Goal: Navigation & Orientation: Go to known website

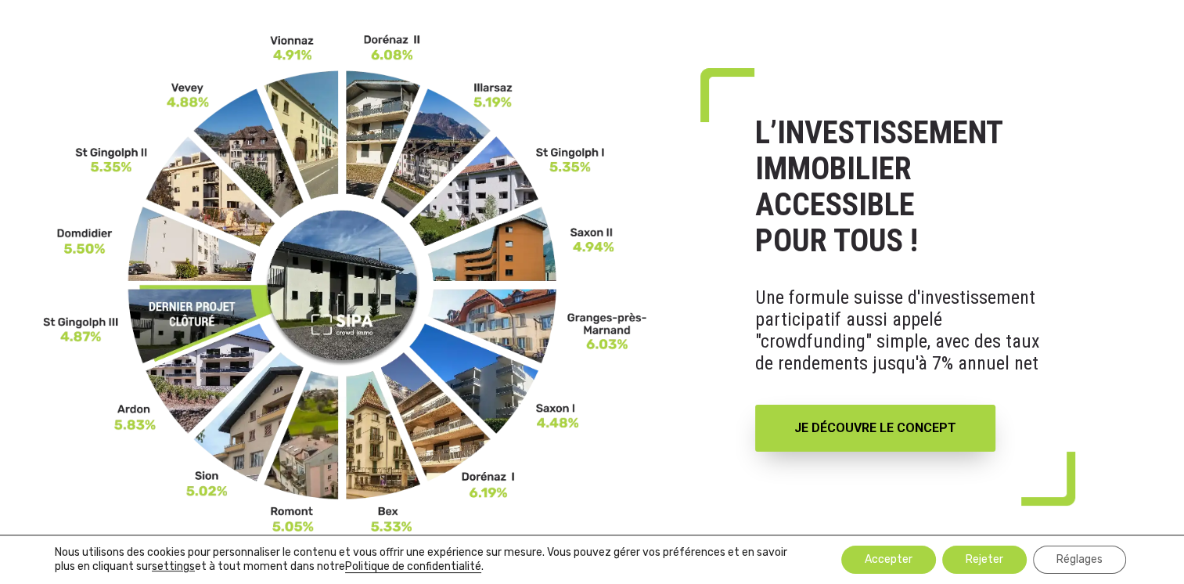
scroll to position [130, 0]
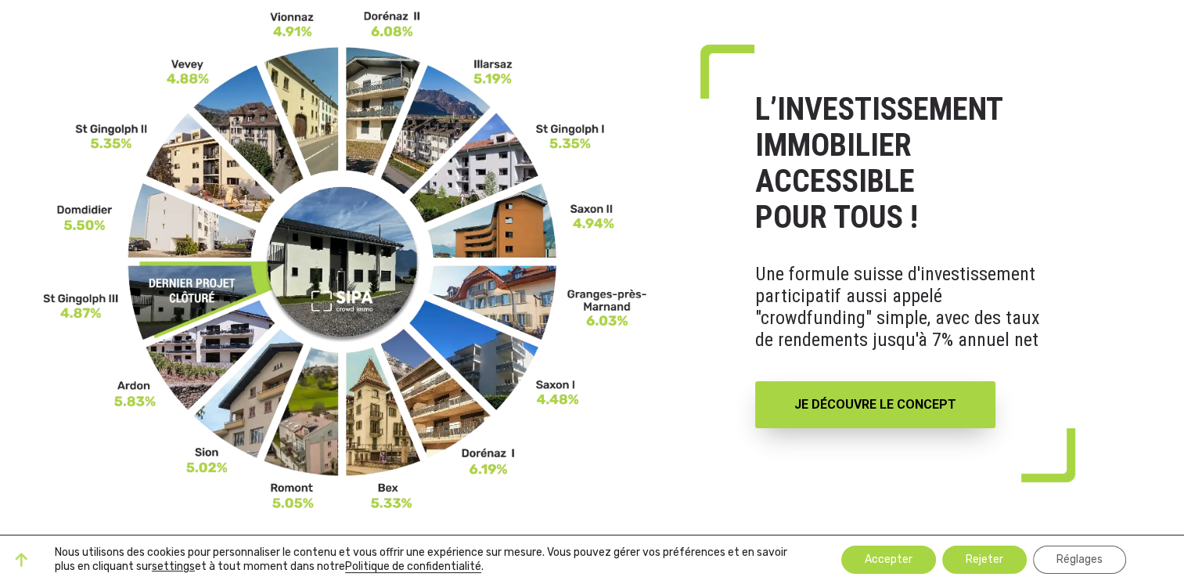
click at [185, 297] on img at bounding box center [345, 259] width 605 height 501
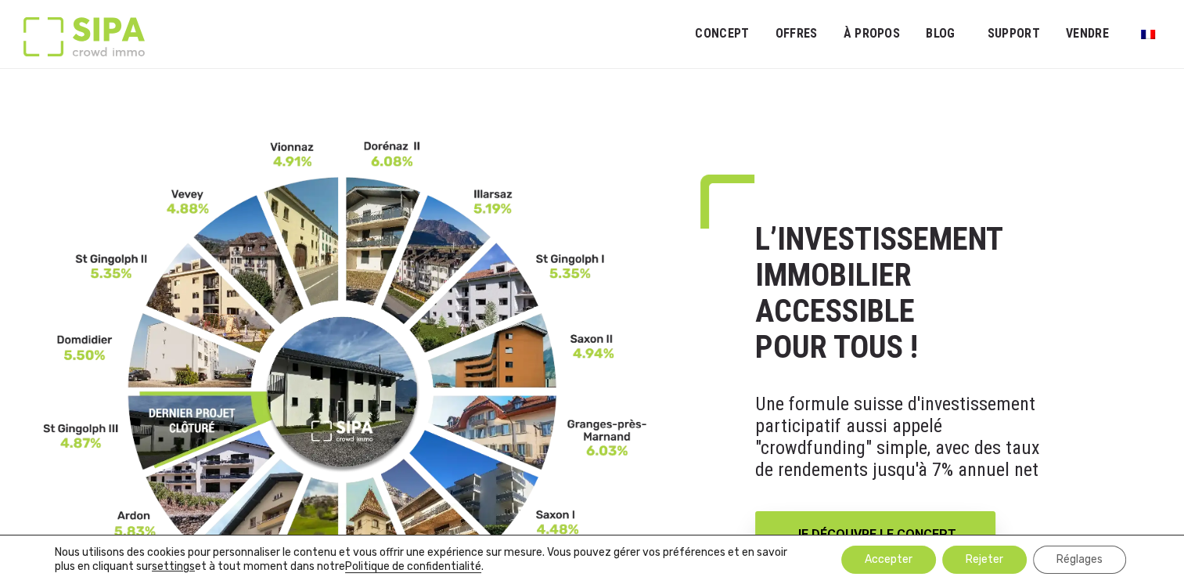
click at [191, 286] on img at bounding box center [345, 389] width 605 height 501
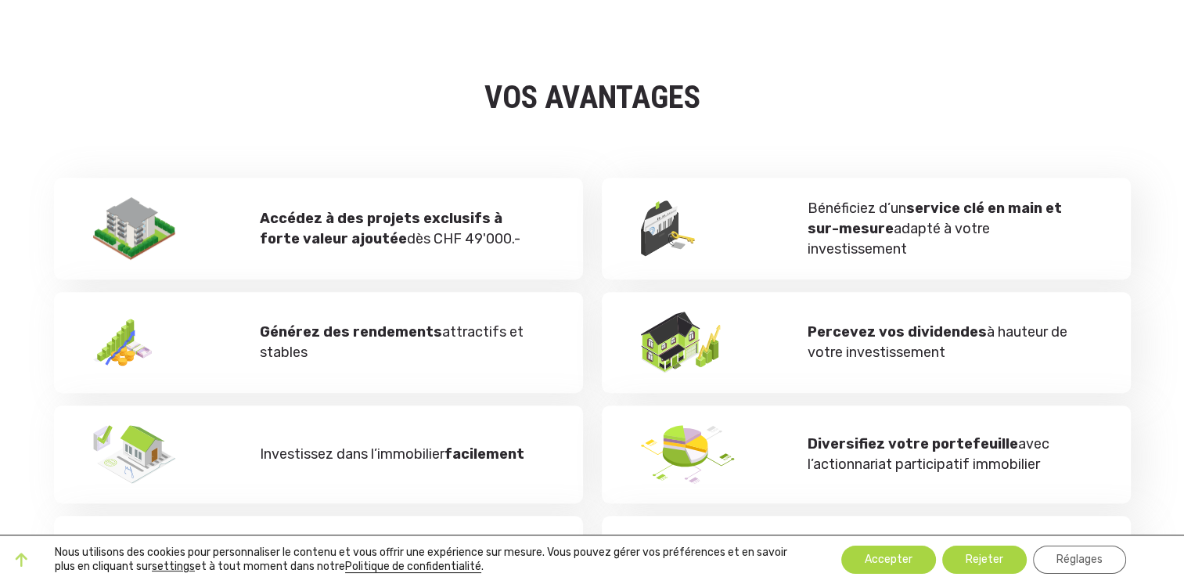
scroll to position [652, 0]
